Goal: Transaction & Acquisition: Purchase product/service

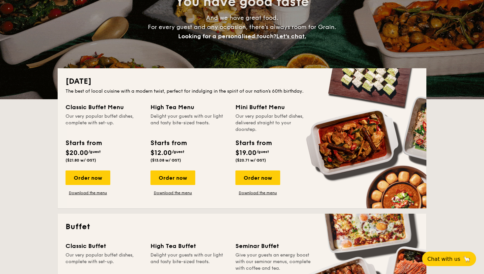
scroll to position [87, 0]
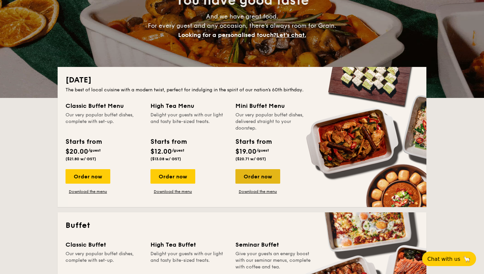
click at [246, 173] on div "Order now" at bounding box center [258, 176] width 45 height 14
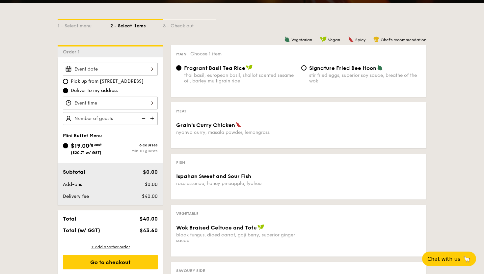
scroll to position [143, 0]
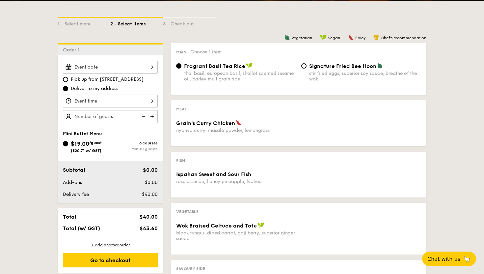
click at [240, 131] on div "nyonya curry, masala powder, lemongrass" at bounding box center [236, 131] width 120 height 6
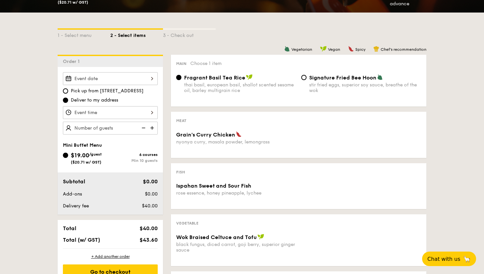
scroll to position [130, 0]
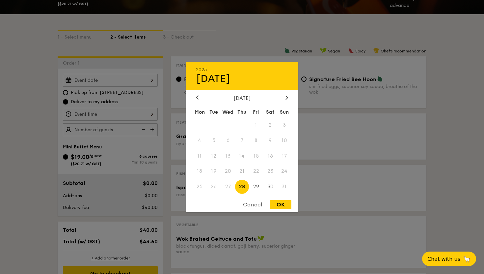
click at [132, 80] on div "2025 Aug [DATE] Tue Wed Thu Fri Sat Sun 1 2 3 4 5 6 7 8 9 10 11 12 13 14 15 16 …" at bounding box center [110, 80] width 95 height 13
click at [287, 98] on icon at bounding box center [287, 98] width 2 height 4
click at [285, 96] on div at bounding box center [287, 98] width 6 height 6
click at [200, 94] on div "2025 Aug [DATE] Tue Wed Thu Fri Sat Sun 1 2 3 4 5 6 7 8 9 10 11 12 13 14 15 16 …" at bounding box center [242, 137] width 112 height 150
click at [194, 97] on div at bounding box center [197, 98] width 6 height 6
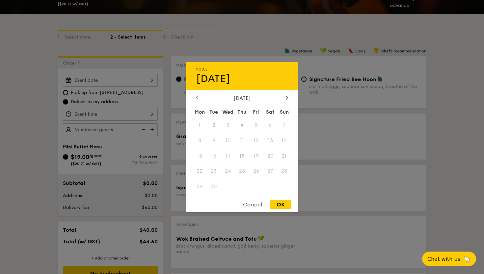
click at [194, 97] on div at bounding box center [197, 98] width 6 height 6
click at [289, 99] on div at bounding box center [287, 98] width 6 height 6
click at [234, 126] on span "3" at bounding box center [228, 125] width 14 height 14
click at [239, 143] on span "11" at bounding box center [242, 140] width 14 height 14
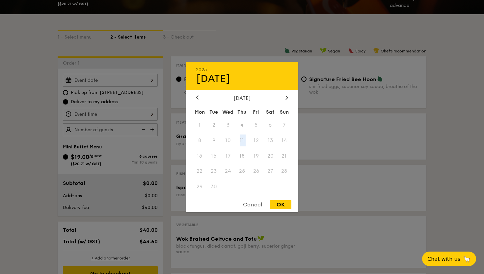
click at [239, 143] on span "11" at bounding box center [242, 140] width 14 height 14
click at [340, 99] on div at bounding box center [242, 137] width 484 height 274
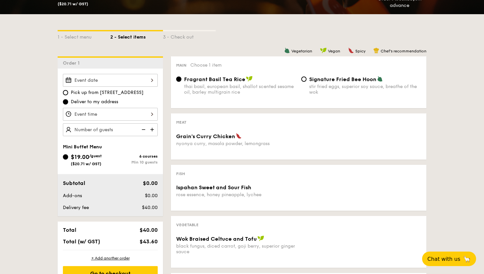
click at [118, 81] on div at bounding box center [110, 80] width 95 height 13
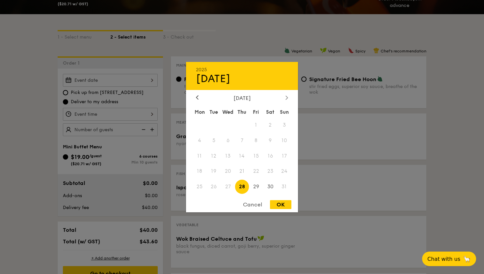
click at [284, 100] on div at bounding box center [287, 98] width 6 height 6
click at [285, 98] on div at bounding box center [287, 98] width 6 height 6
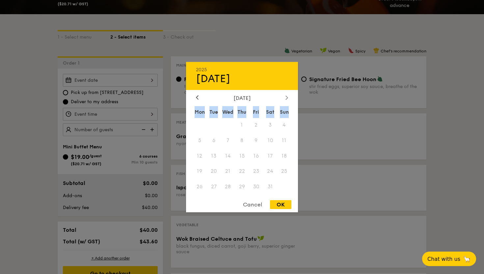
click at [285, 98] on div at bounding box center [287, 98] width 6 height 6
click at [198, 96] on icon at bounding box center [197, 97] width 3 height 4
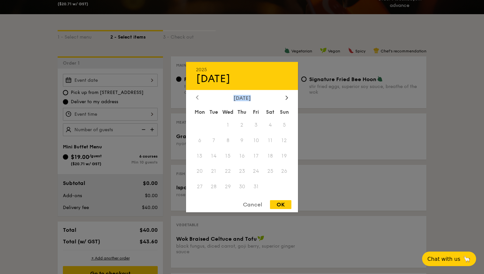
click at [198, 96] on icon at bounding box center [197, 97] width 3 height 4
click at [289, 100] on div at bounding box center [287, 98] width 6 height 6
click at [26, 124] on div at bounding box center [242, 137] width 484 height 274
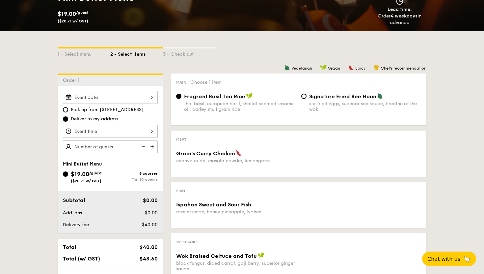
scroll to position [115, 0]
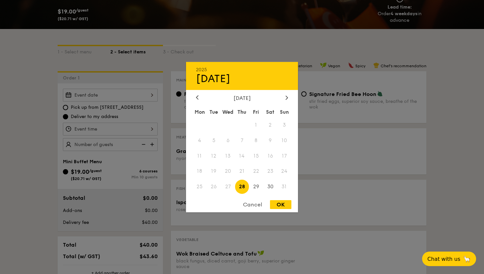
click at [146, 100] on div "2025 Aug [DATE] Tue Wed Thu Fri Sat Sun 1 2 3 4 5 6 7 8 9 10 11 12 13 14 15 16 …" at bounding box center [110, 95] width 95 height 13
click at [146, 100] on div at bounding box center [242, 137] width 484 height 274
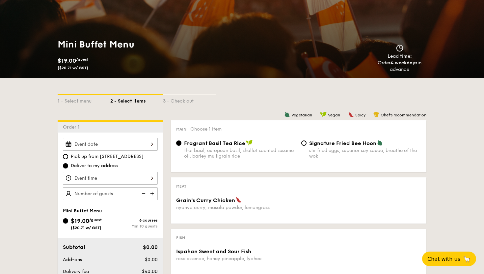
scroll to position [65, 0]
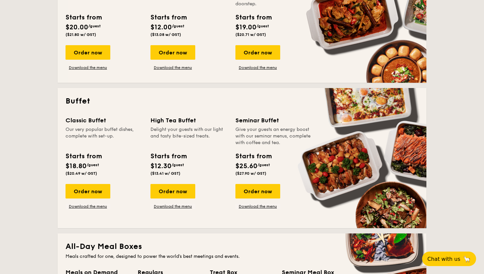
scroll to position [216, 0]
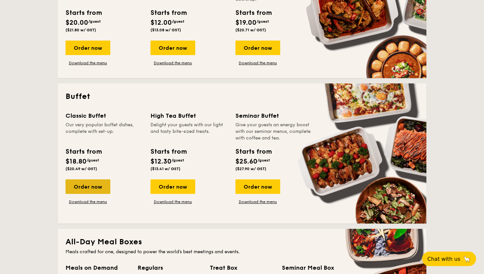
drag, startPoint x: 91, startPoint y: 197, endPoint x: 91, endPoint y: 191, distance: 5.6
click at [91, 193] on div "Order now Download the menu" at bounding box center [88, 191] width 45 height 25
click at [91, 191] on div "Order now" at bounding box center [88, 186] width 45 height 14
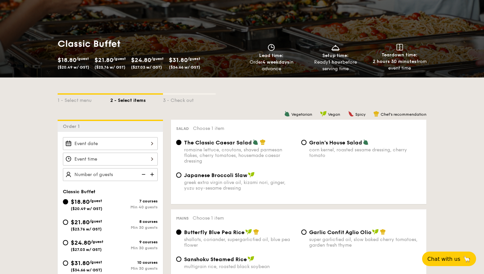
scroll to position [92, 0]
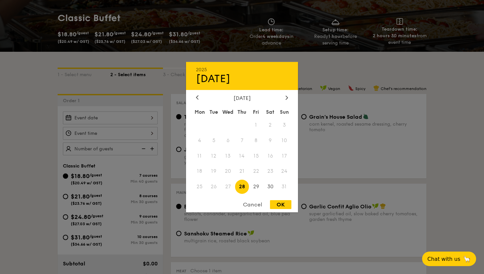
click at [147, 118] on div "2025 Aug [DATE] Tue Wed Thu Fri Sat Sun 1 2 3 4 5 6 7 8 9 10 11 12 13 14 15 16 …" at bounding box center [110, 117] width 95 height 13
click at [289, 97] on div at bounding box center [287, 98] width 6 height 6
click at [272, 156] on span "20" at bounding box center [270, 156] width 14 height 14
click at [276, 204] on div "OK" at bounding box center [280, 204] width 21 height 9
type input "[DATE]"
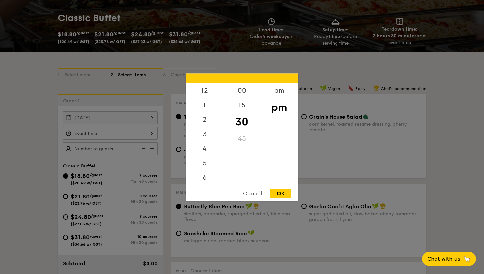
click at [144, 127] on div "12 1 2 3 4 5 6 7 8 9 10 11 00 15 30 45 am pm Cancel OK" at bounding box center [110, 133] width 95 height 13
drag, startPoint x: 207, startPoint y: 122, endPoint x: 207, endPoint y: 133, distance: 10.9
click at [207, 131] on div "12 1 2 3 4 5 6 7 8 9 10 11" at bounding box center [204, 133] width 37 height 101
click at [208, 148] on div "6" at bounding box center [204, 150] width 37 height 19
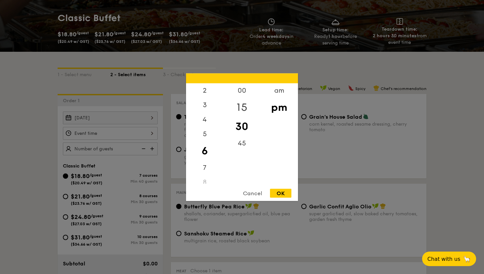
click at [238, 98] on div "15" at bounding box center [241, 107] width 37 height 19
click at [242, 89] on div "00" at bounding box center [241, 92] width 37 height 19
click at [281, 192] on div "OK" at bounding box center [280, 192] width 21 height 9
type input "6:00PM"
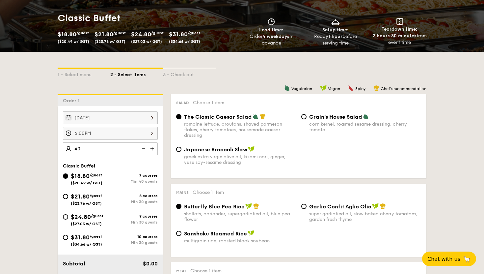
type input "40 guests"
click at [370, 151] on div "Japanese Broccoli Slaw greek extra virgin olive oil, kizami [PERSON_NAME], yuzu…" at bounding box center [299, 159] width 250 height 27
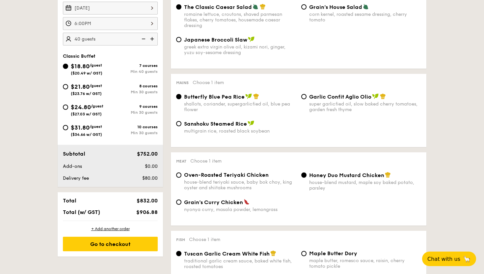
scroll to position [203, 0]
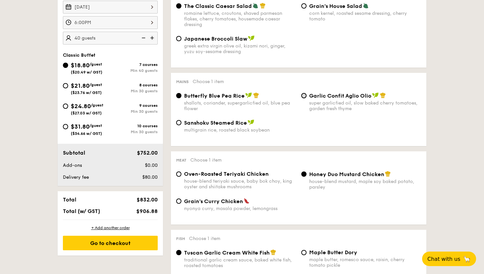
click at [302, 96] on input "Garlic Confit Aglio Olio super garlicfied oil, slow baked cherry tomatoes, gard…" at bounding box center [304, 95] width 5 height 5
radio input "true"
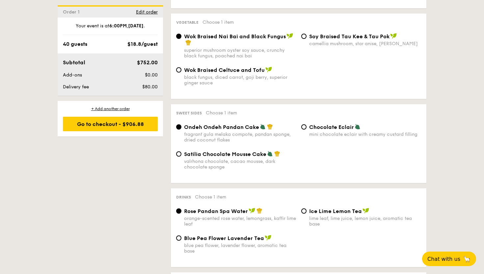
scroll to position [498, 0]
click at [226, 154] on span "Satilia Chocolate Mousse Cake" at bounding box center [225, 153] width 82 height 6
click at [182, 154] on input "Satilia Chocolate Mousse Cake valrhona chocolate, cacao mousse, dark chocolate …" at bounding box center [178, 153] width 5 height 5
radio input "true"
click at [215, 128] on span "Ondeh Ondeh Pandan Cake" at bounding box center [221, 126] width 75 height 6
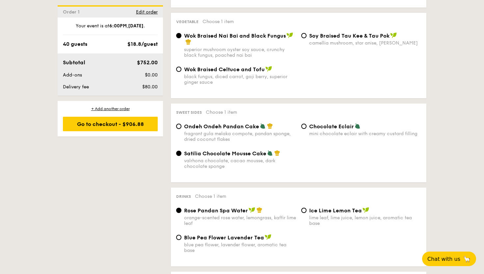
click at [182, 128] on input "Ondeh Ondeh Pandan Cake fragrant [PERSON_NAME] melaka compote, pandan sponge, d…" at bounding box center [178, 126] width 5 height 5
radio input "true"
click at [313, 128] on span "Chocolate Eclair" at bounding box center [331, 126] width 45 height 6
click at [307, 128] on input "Chocolate Eclair mini chocolate eclair with creamy custard filling" at bounding box center [304, 126] width 5 height 5
radio input "true"
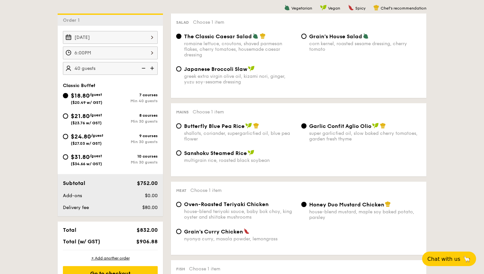
scroll to position [171, 0]
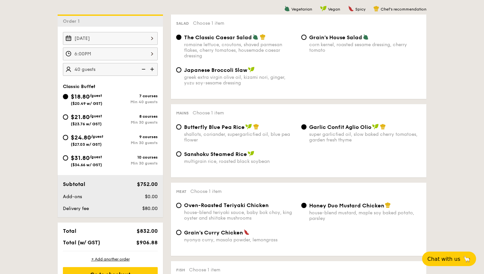
click at [140, 120] on div "8 courses Min 30 guests" at bounding box center [133, 119] width 47 height 11
click at [68, 120] on input "$21.80 /guest ($23.76 w/ GST) 8 courses Min 30 guests" at bounding box center [65, 116] width 5 height 5
radio input "true"
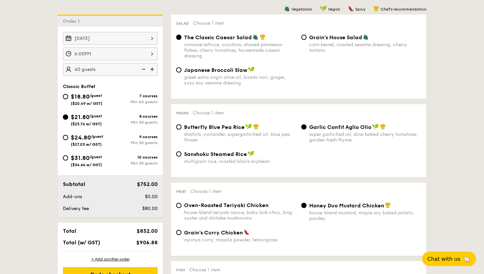
radio input "true"
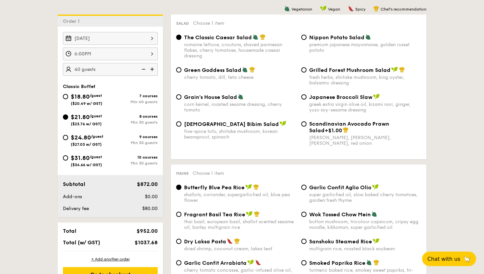
click at [335, 71] on span "Grilled Forest Mushroom Salad" at bounding box center [349, 70] width 81 height 6
click at [307, 71] on input "Grilled Forest Mushroom Salad fresh herbs, shiitake mushroom, king oyster, bals…" at bounding box center [304, 69] width 5 height 5
radio input "true"
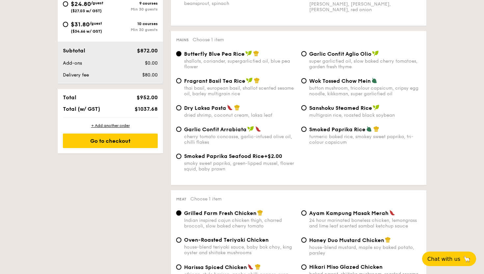
scroll to position [305, 0]
click at [259, 115] on div "dried shrimp, coconut cream, laksa leaf" at bounding box center [240, 115] width 112 height 6
click at [182, 110] on input "Dry Laksa Pasta dried shrimp, coconut cream, laksa leaf" at bounding box center [178, 107] width 5 height 5
radio input "true"
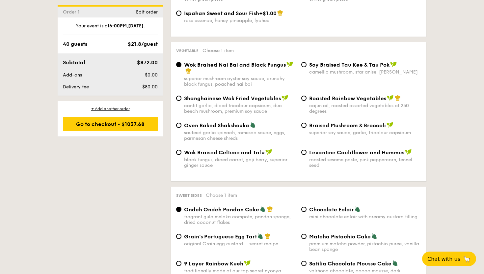
scroll to position [800, 0]
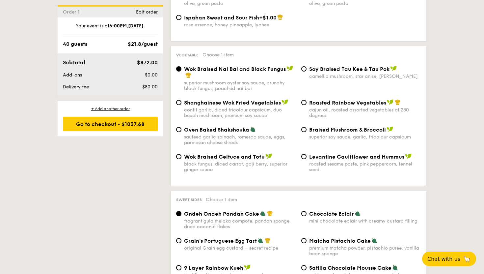
click at [312, 106] on span "Roasted Rainbow Vegetables" at bounding box center [347, 103] width 77 height 6
click at [307, 105] on input "Roasted Rainbow Vegetables cajun oil, roasted assorted vegetables at 250 degrees" at bounding box center [304, 102] width 5 height 5
radio input "true"
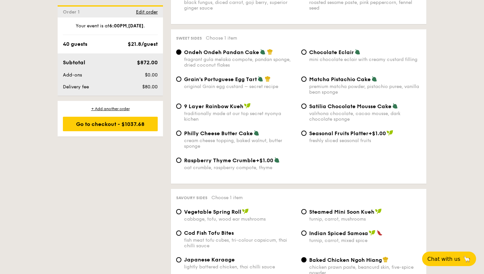
scroll to position [964, 0]
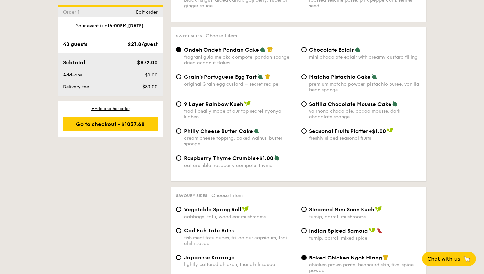
click at [251, 80] on span "Grain's Portuguese Egg Tart" at bounding box center [220, 77] width 73 height 6
click at [182, 79] on input "Grain's Portuguese Egg Tart original Grain egg custard – secret recipe" at bounding box center [178, 76] width 5 height 5
radio input "true"
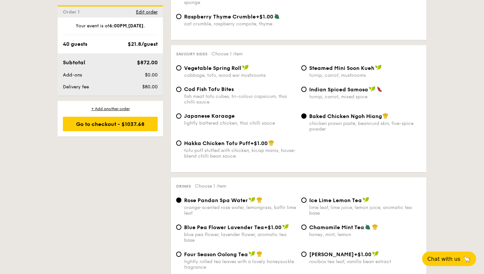
scroll to position [1110, 0]
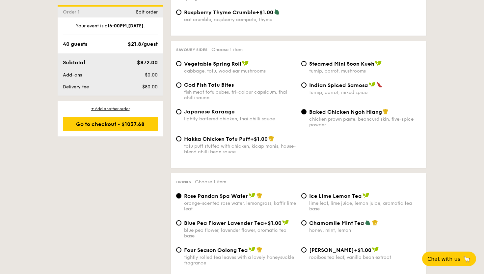
click at [261, 98] on div "Cod Fish Tofu Bites fish meat tofu cubes, tri-colour capsicum, thai chilli sauce" at bounding box center [240, 91] width 112 height 19
click at [182, 88] on input "Cod Fish Tofu Bites fish meat tofu cubes, tri-colour capsicum, thai chilli sauce" at bounding box center [178, 84] width 5 height 5
radio input "true"
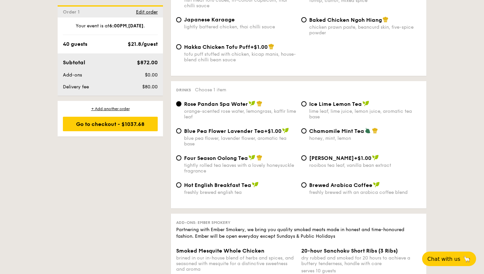
scroll to position [1204, 0]
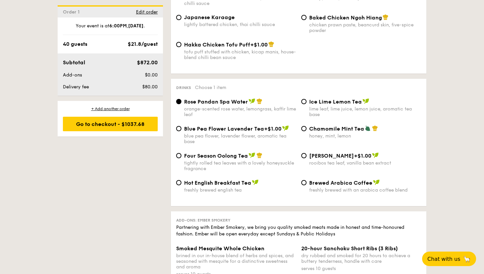
click at [310, 132] on span "Chamomile Mint Tea" at bounding box center [336, 129] width 55 height 6
click at [307, 131] on input "Chamomile Mint Tea honey, mint, lemon" at bounding box center [304, 128] width 5 height 5
radio input "true"
click at [204, 159] on div "Four Season Oolong Tea" at bounding box center [240, 155] width 112 height 7
click at [182, 158] on input "Four Season Oolong Tea tightly rolled tea leaves with a lovely honeysuckle frag…" at bounding box center [178, 155] width 5 height 5
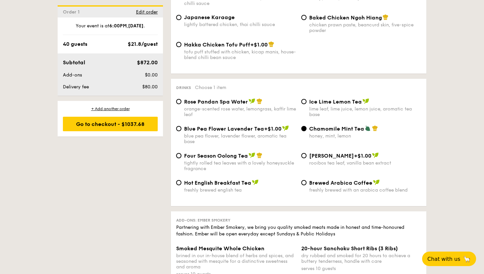
radio input "true"
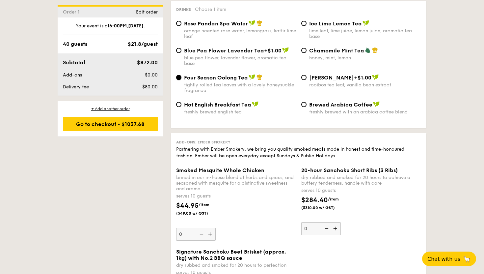
scroll to position [1264, 0]
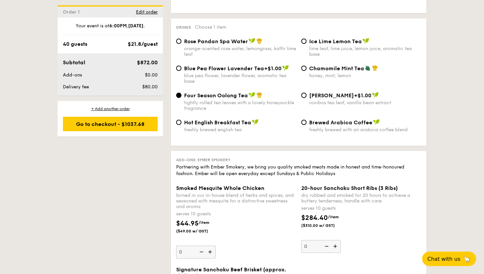
click at [103, 79] on div "Subtotal $872.00 Add-ons $0.00 Delivery fee $80.00" at bounding box center [110, 74] width 105 height 42
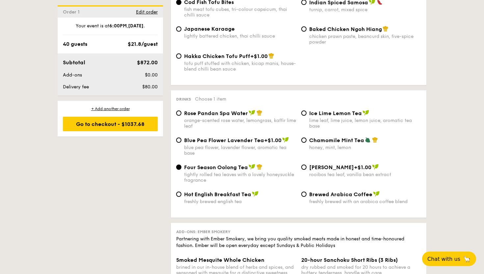
scroll to position [1179, 0]
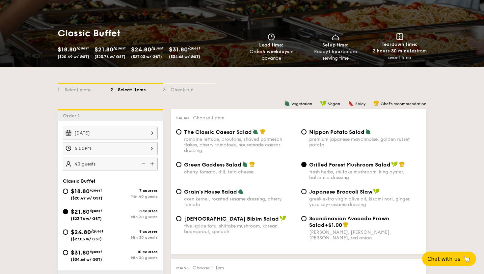
scroll to position [76, 0]
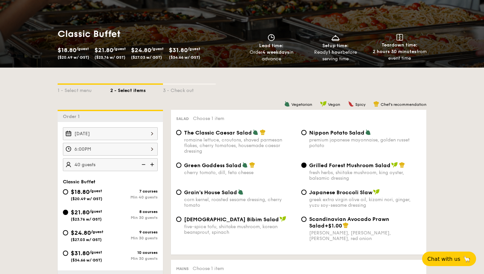
click at [154, 165] on img at bounding box center [153, 164] width 10 height 13
click at [139, 169] on img at bounding box center [143, 164] width 10 height 13
click at [141, 168] on img at bounding box center [143, 164] width 10 height 13
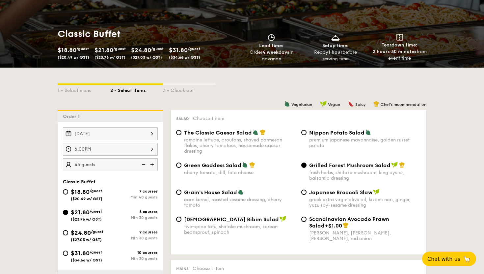
click at [141, 168] on img at bounding box center [143, 164] width 10 height 13
click at [153, 164] on img at bounding box center [153, 164] width 10 height 13
type input "45 guests"
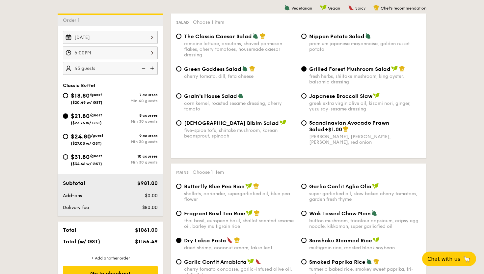
scroll to position [180, 0]
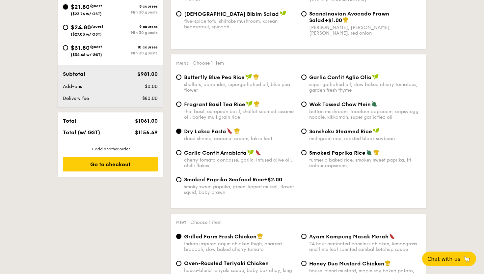
scroll to position [282, 0]
click at [131, 163] on div "Go to checkout" at bounding box center [110, 164] width 95 height 14
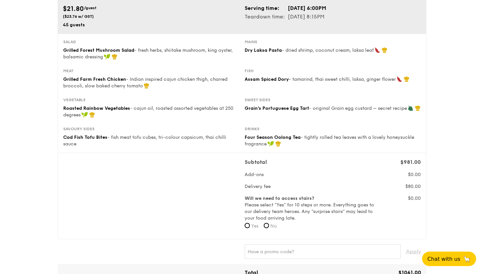
scroll to position [66, 0]
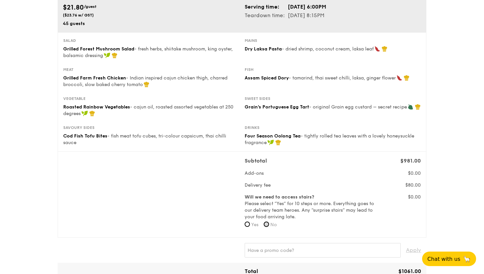
click at [269, 224] on input "No" at bounding box center [266, 223] width 5 height 5
radio input "true"
click at [251, 226] on label "Yes" at bounding box center [252, 224] width 14 height 7
click at [250, 226] on input "Yes" at bounding box center [247, 223] width 5 height 5
radio input "true"
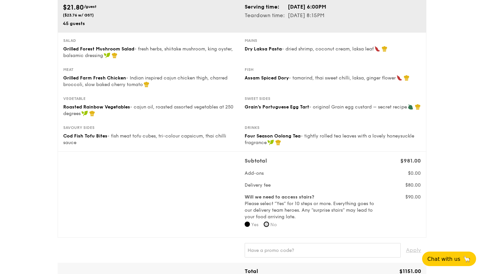
click at [269, 223] on input "No" at bounding box center [266, 223] width 5 height 5
radio input "true"
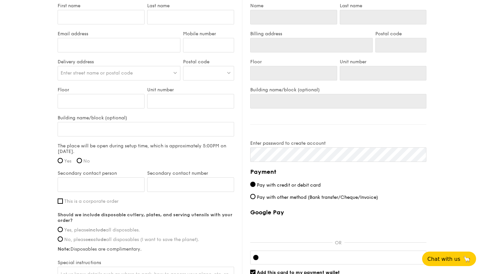
scroll to position [409, 0]
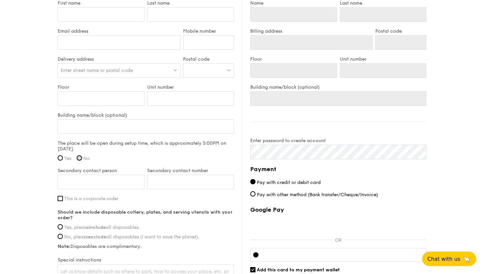
click at [82, 159] on input "No" at bounding box center [79, 157] width 5 height 5
radio input "true"
click at [79, 157] on input "No" at bounding box center [79, 157] width 5 height 5
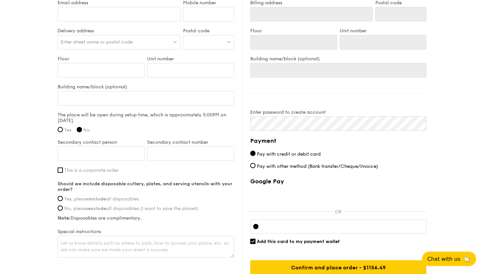
scroll to position [440, 0]
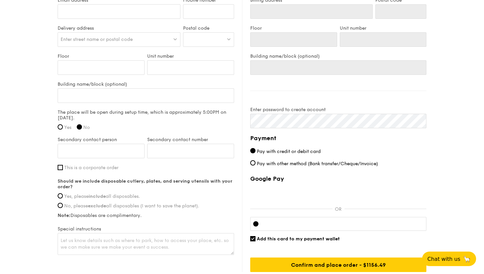
click at [65, 196] on span "Yes, please include all disposables." at bounding box center [102, 196] width 76 height 6
click at [63, 196] on input "Yes, please include all disposables." at bounding box center [60, 195] width 5 height 5
radio input "true"
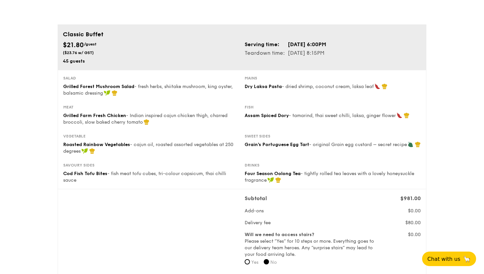
scroll to position [29, 0]
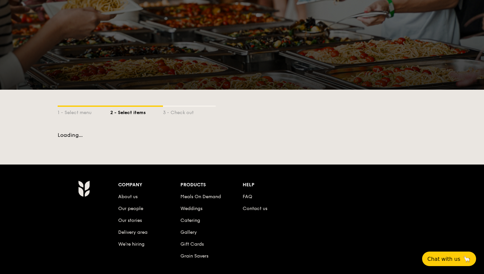
scroll to position [102, 0]
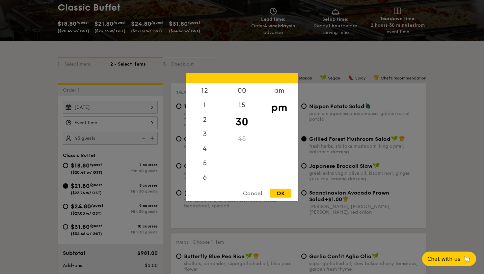
click at [100, 128] on div "12 1 2 3 4 5 6 7 8 9 10 11 00 15 30 45 am pm Cancel OK" at bounding box center [110, 122] width 95 height 13
click at [205, 151] on div "6" at bounding box center [204, 150] width 37 height 19
click at [279, 194] on div "OK" at bounding box center [280, 192] width 21 height 9
type input "6:30PM"
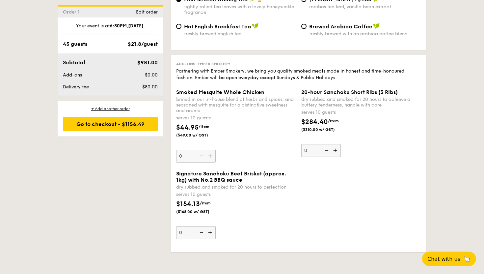
scroll to position [1365, 0]
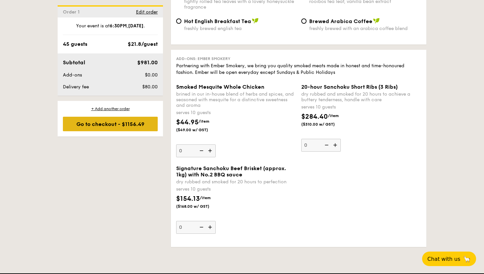
click at [131, 125] on div "Go to checkout - $1156.49" at bounding box center [110, 124] width 95 height 14
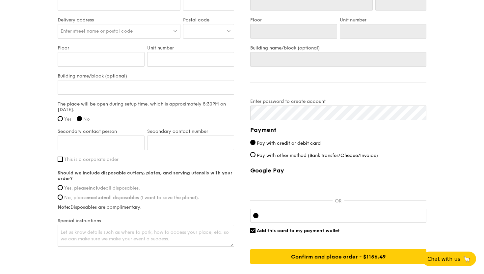
scroll to position [450, 0]
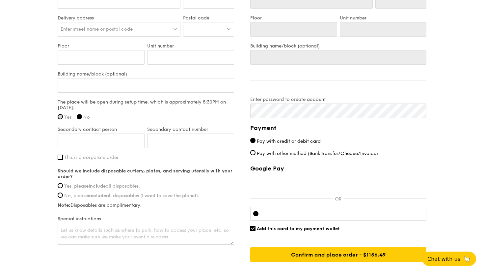
click at [61, 119] on label "Yes" at bounding box center [65, 117] width 14 height 6
click at [61, 119] on input "Yes" at bounding box center [60, 116] width 5 height 5
radio input "true"
click at [61, 119] on input "Yes" at bounding box center [60, 116] width 5 height 5
click at [64, 116] on span "Yes" at bounding box center [67, 117] width 7 height 6
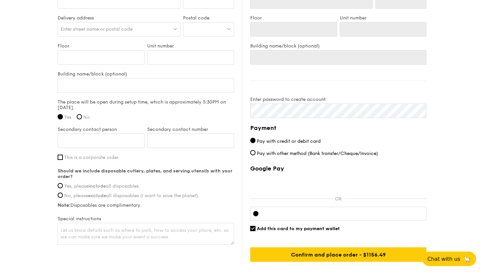
click at [63, 116] on input "Yes" at bounding box center [60, 116] width 5 height 5
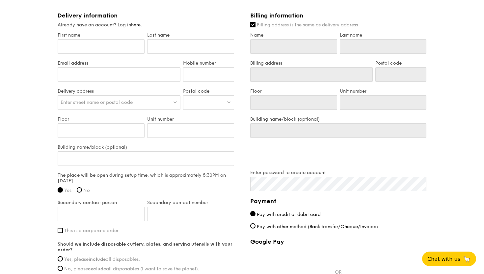
scroll to position [490, 0]
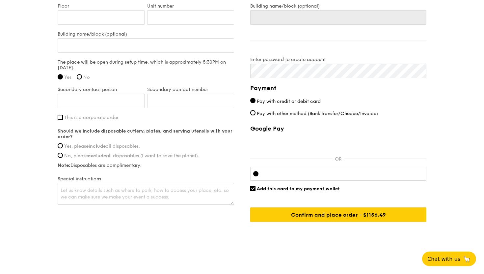
scroll to position [102, 0]
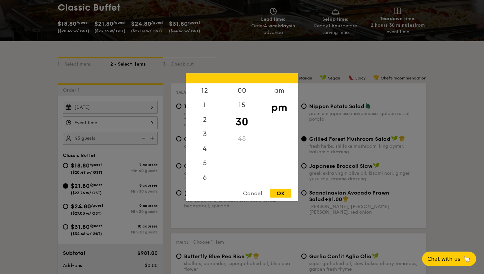
click at [111, 124] on div "12 1 2 3 4 5 6 7 8 9 10 11 00 15 30 45 am pm Cancel OK" at bounding box center [110, 122] width 95 height 13
click at [206, 151] on div "6" at bounding box center [204, 150] width 37 height 19
click at [241, 143] on div "45" at bounding box center [241, 140] width 37 height 19
click at [280, 194] on div "OK" at bounding box center [280, 192] width 21 height 9
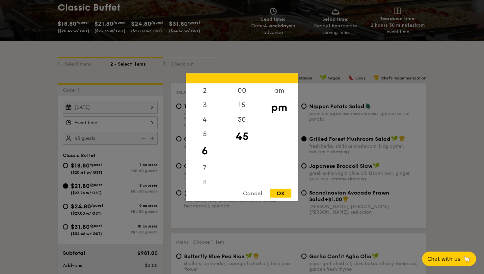
type input "6:45PM"
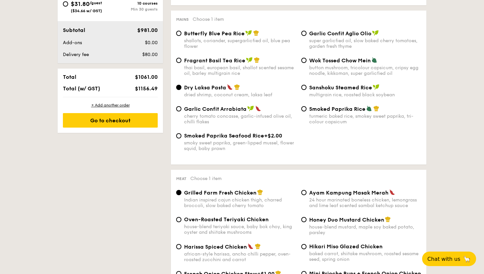
scroll to position [324, 0]
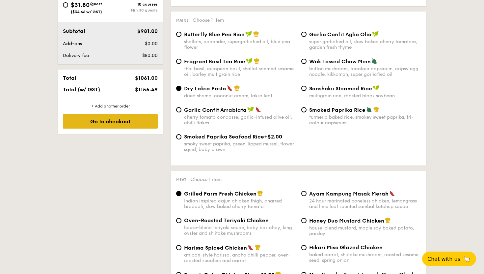
click at [142, 124] on div "Go to checkout" at bounding box center [110, 121] width 95 height 14
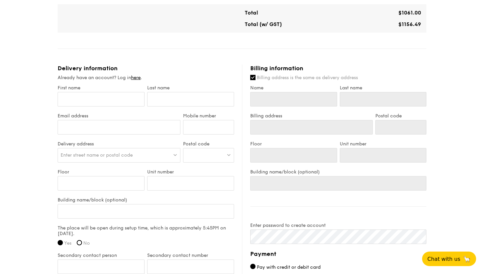
scroll to position [331, 0]
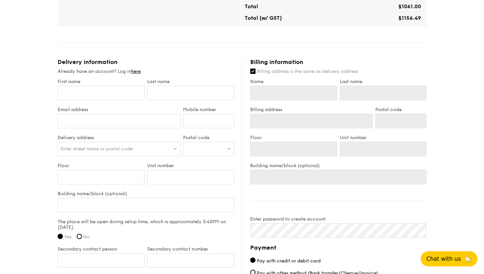
click at [445, 261] on span "Chat with us" at bounding box center [444, 258] width 35 height 7
